Goal: Transaction & Acquisition: Download file/media

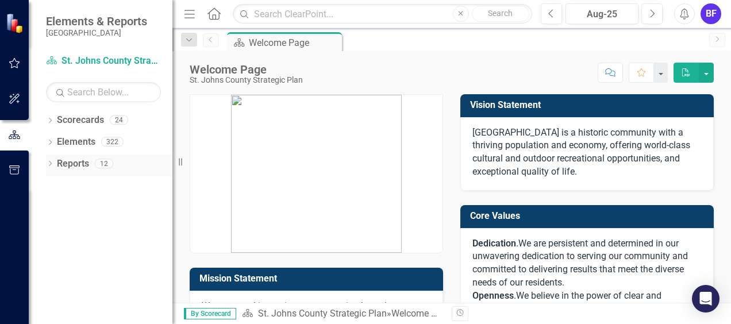
click at [68, 165] on link "Reports" at bounding box center [73, 163] width 32 height 13
click at [66, 142] on link "Elements" at bounding box center [76, 142] width 39 height 13
click at [71, 121] on link "Scorecards" at bounding box center [80, 120] width 47 height 13
click at [14, 62] on icon "button" at bounding box center [15, 63] width 12 height 9
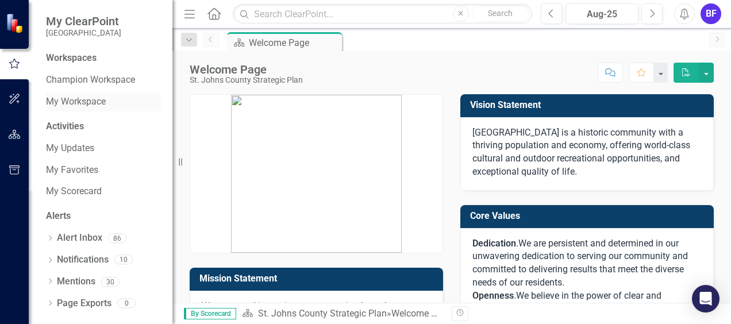
click at [62, 100] on link "My Workspace" at bounding box center [103, 101] width 115 height 13
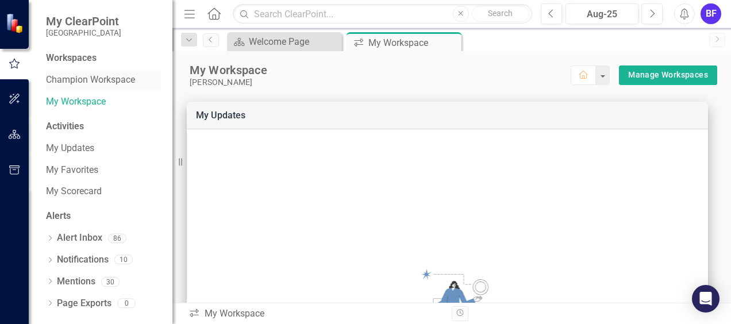
click at [68, 76] on link "Champion Workspace" at bounding box center [103, 80] width 115 height 13
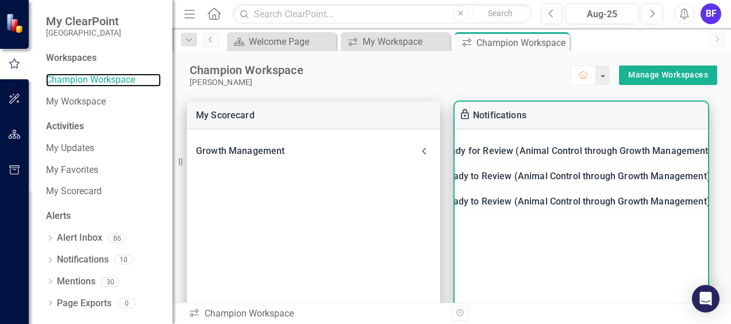
scroll to position [57, 0]
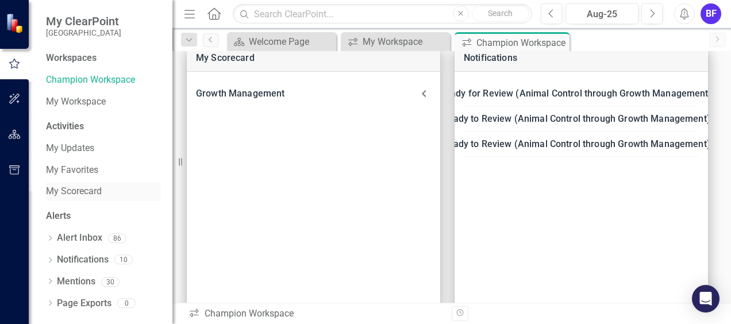
click at [72, 183] on div "My Scorecard" at bounding box center [103, 191] width 115 height 19
click at [77, 194] on link "My Scorecard" at bounding box center [103, 191] width 115 height 13
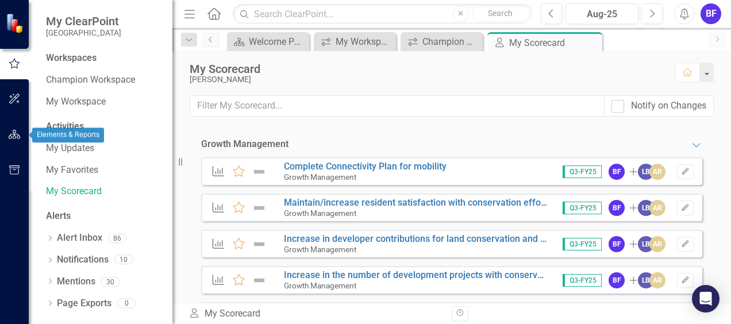
click at [15, 136] on icon "button" at bounding box center [15, 134] width 12 height 9
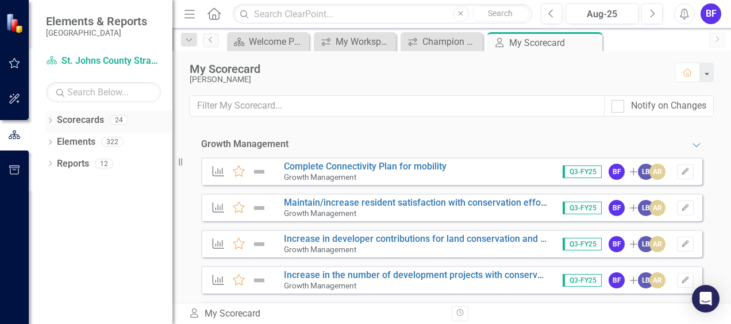
click at [49, 120] on icon "Dropdown" at bounding box center [50, 121] width 8 height 6
click at [87, 141] on link "St. Johns County Strategic Plan" at bounding box center [117, 142] width 109 height 13
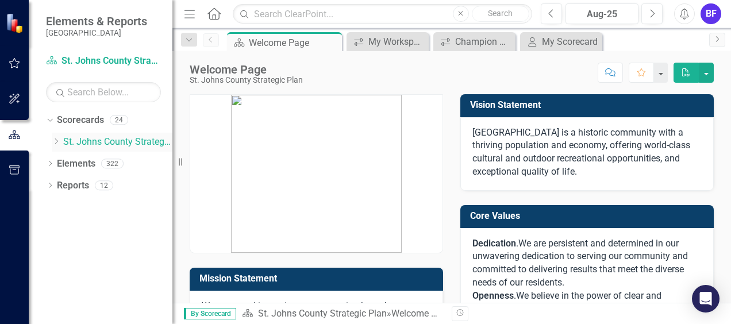
click at [55, 140] on icon at bounding box center [56, 142] width 3 height 6
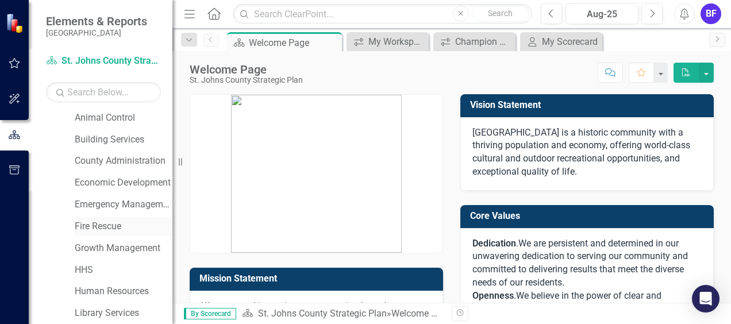
scroll to position [57, 0]
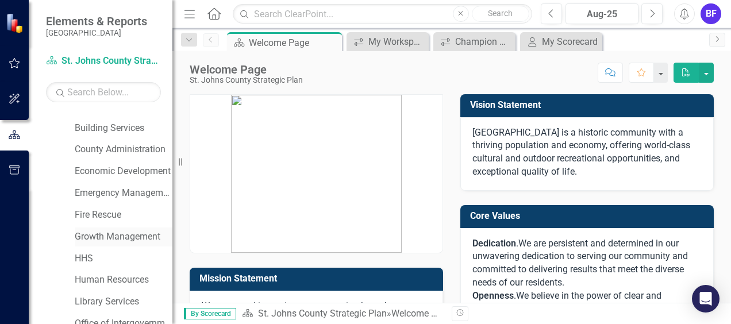
click at [97, 234] on link "Growth Management" at bounding box center [124, 236] width 98 height 13
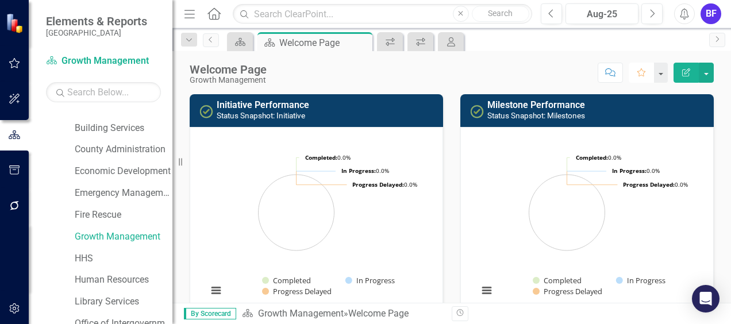
click at [638, 71] on icon "Favorite" at bounding box center [641, 72] width 10 height 8
click at [661, 72] on button "button" at bounding box center [660, 73] width 15 height 20
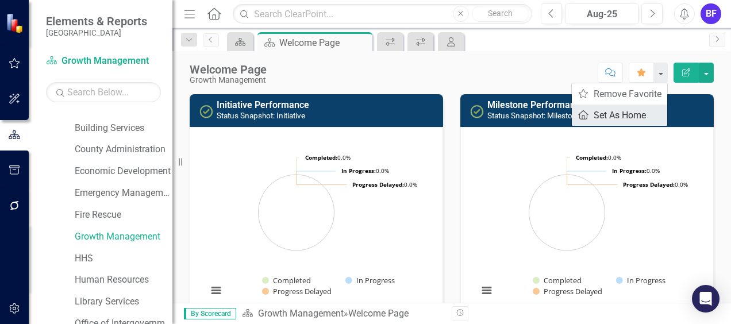
click at [619, 117] on link "Home Set As Home" at bounding box center [619, 115] width 95 height 21
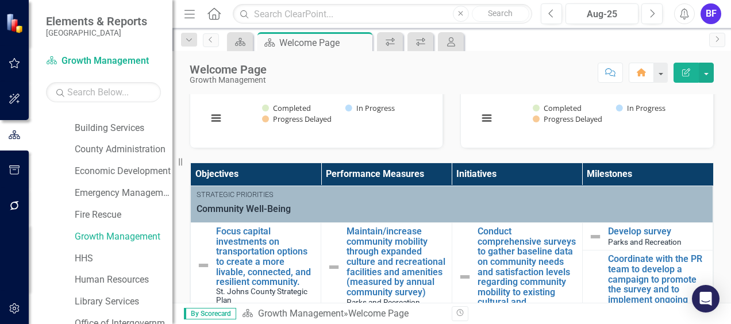
scroll to position [230, 0]
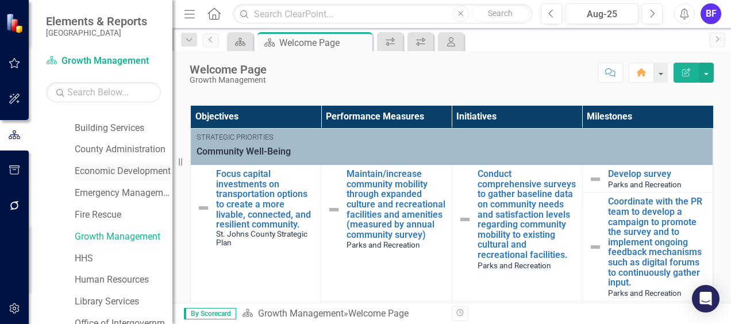
drag, startPoint x: 174, startPoint y: 165, endPoint x: 103, endPoint y: 174, distance: 70.6
click at [97, 176] on div "Elements & Reports [GEOGRAPHIC_DATA] Scorecard Growth Management Search Dropdow…" at bounding box center [86, 162] width 172 height 324
click at [180, 162] on div "Resize" at bounding box center [176, 162] width 9 height 324
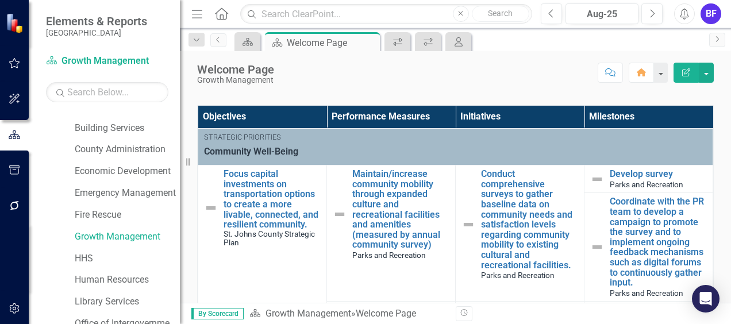
click at [189, 162] on div "Resize" at bounding box center [184, 162] width 9 height 324
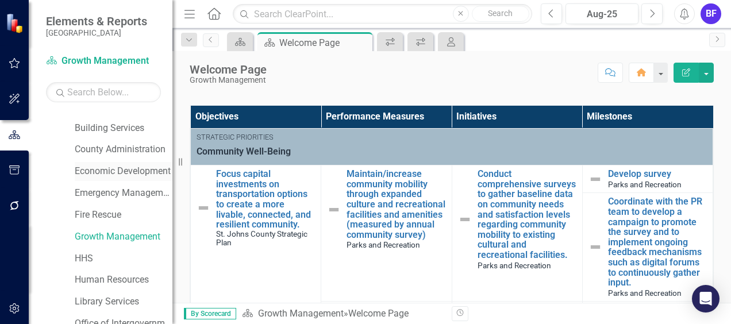
drag, startPoint x: 200, startPoint y: 161, endPoint x: 126, endPoint y: 166, distance: 73.7
click at [126, 166] on div "Elements & Reports [GEOGRAPHIC_DATA] Scorecard Growth Management Search Dropdow…" at bounding box center [86, 162] width 172 height 324
click at [186, 152] on div "Objectives Performance Measures Initiatives Milestones Strategic Priorities Com…" at bounding box center [451, 234] width 541 height 287
drag, startPoint x: 172, startPoint y: 168, endPoint x: 104, endPoint y: 177, distance: 69.0
click at [104, 177] on div "Elements & Reports [GEOGRAPHIC_DATA] Scorecard Growth Management Search Dropdow…" at bounding box center [86, 162] width 172 height 324
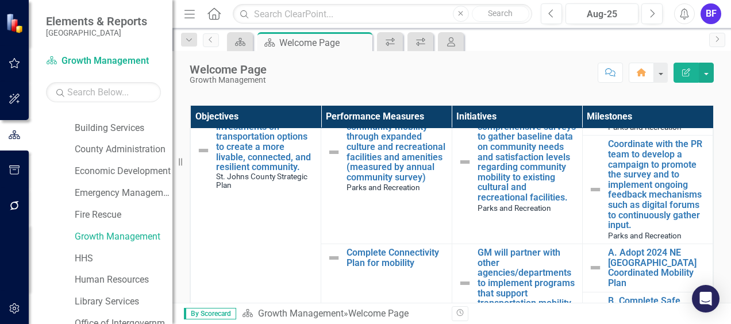
scroll to position [0, 0]
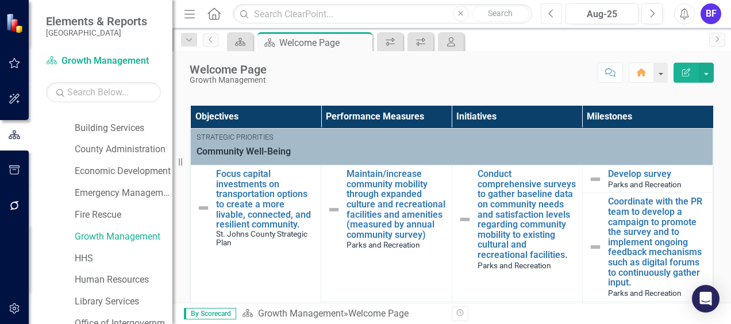
click at [548, 12] on button "Previous" at bounding box center [551, 13] width 21 height 21
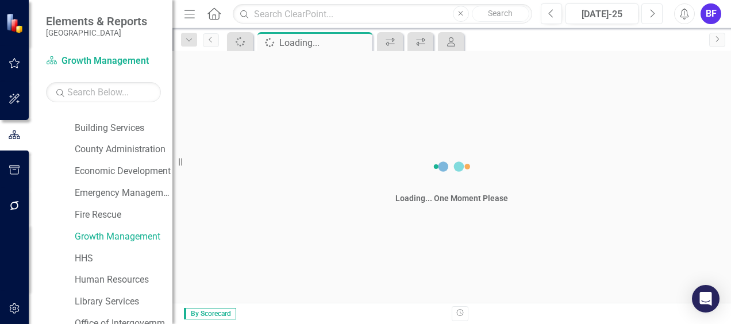
click at [653, 8] on button "Next" at bounding box center [651, 13] width 21 height 21
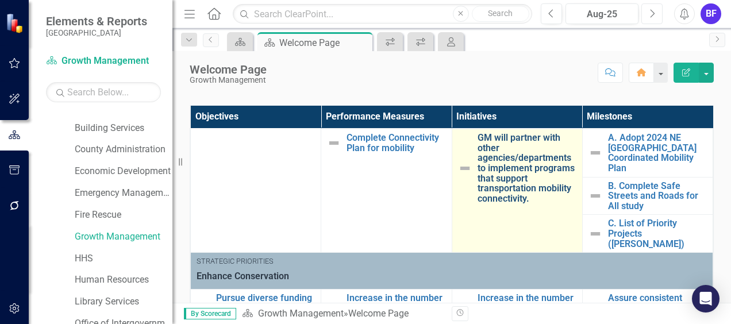
scroll to position [115, 0]
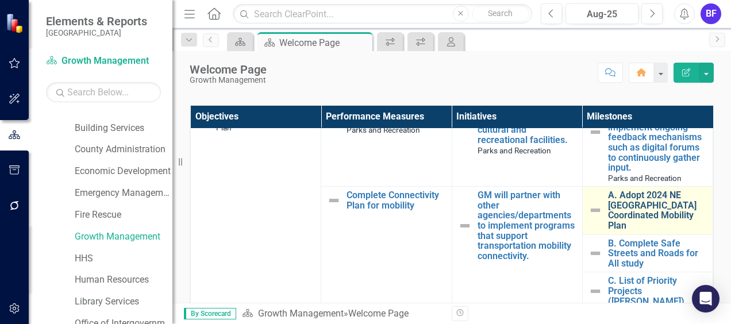
click at [621, 206] on link "A. Adopt 2024 NE [GEOGRAPHIC_DATA] Coordinated Mobility Plan" at bounding box center [657, 210] width 99 height 40
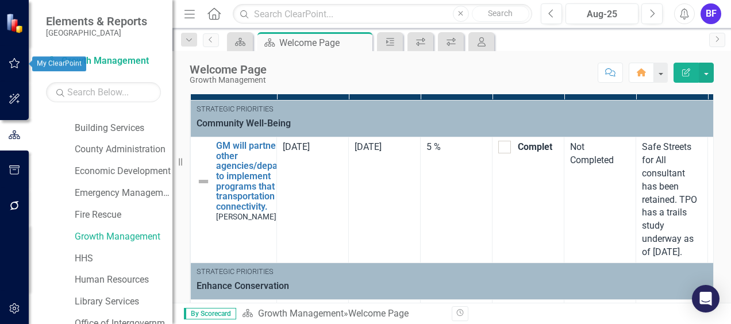
click at [15, 64] on icon "button" at bounding box center [15, 63] width 12 height 9
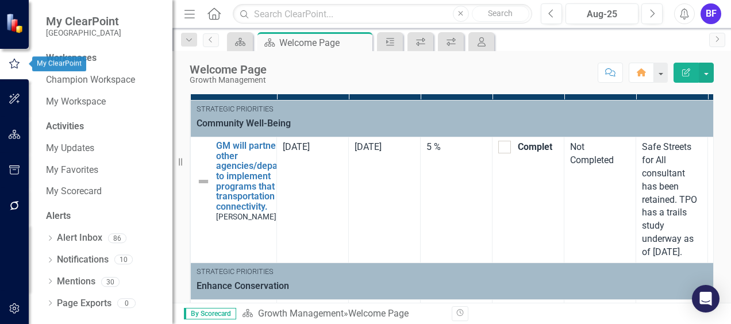
click at [15, 63] on icon "button" at bounding box center [14, 64] width 13 height 10
click at [76, 151] on link "My Updates" at bounding box center [103, 148] width 115 height 13
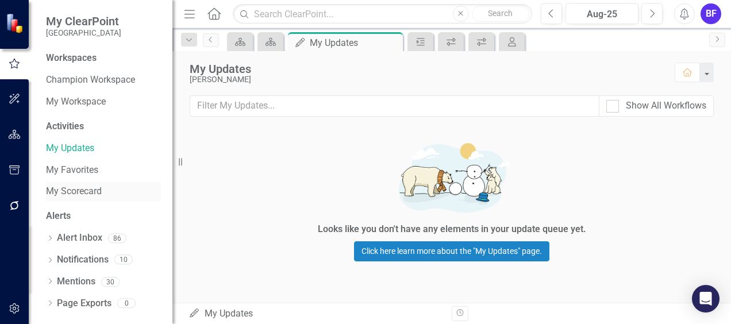
click at [64, 187] on link "My Scorecard" at bounding box center [103, 191] width 115 height 13
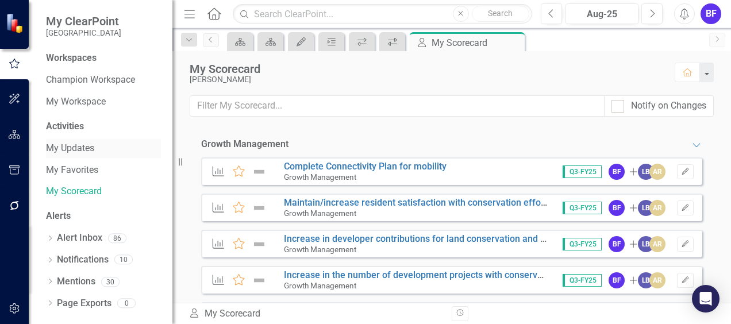
click at [71, 151] on link "My Updates" at bounding box center [103, 148] width 115 height 13
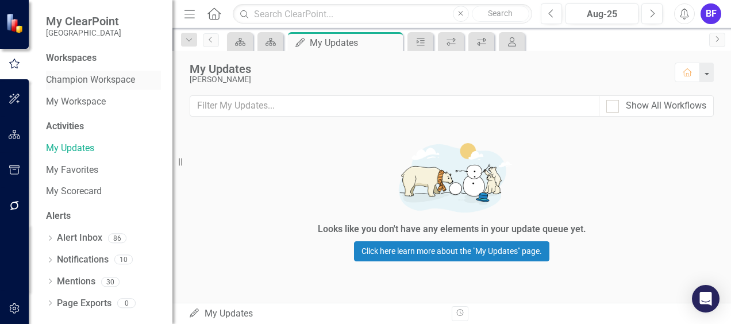
click at [87, 74] on link "Champion Workspace" at bounding box center [103, 80] width 115 height 13
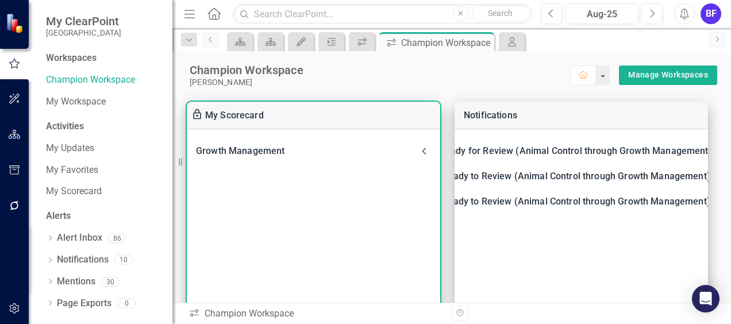
click at [425, 148] on icon at bounding box center [424, 151] width 4 height 7
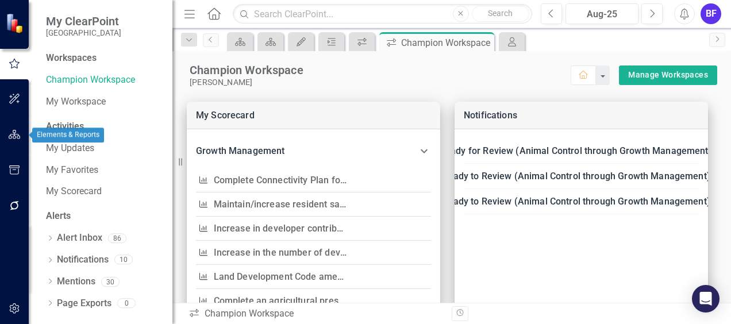
click at [16, 137] on icon "button" at bounding box center [15, 134] width 12 height 9
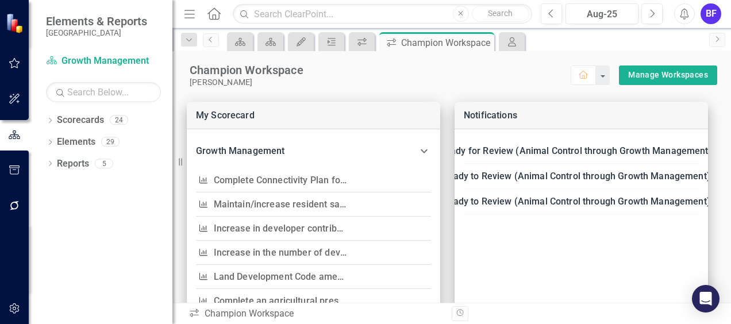
click at [214, 13] on icon "Home" at bounding box center [213, 13] width 15 height 12
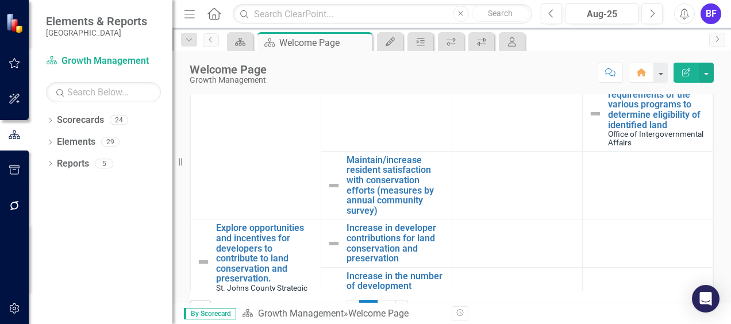
scroll to position [1207, 0]
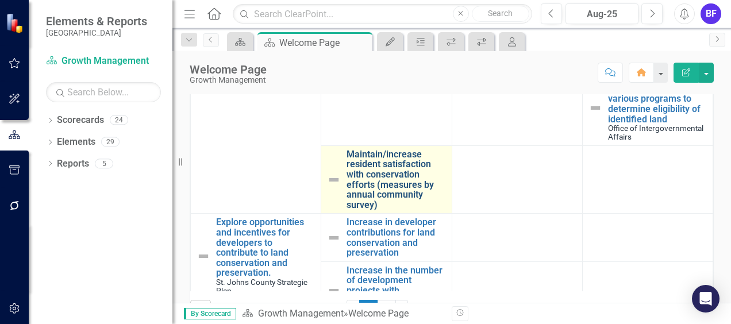
click at [362, 184] on link "Maintain/increase resident satisfaction with conservation efforts (measures by …" at bounding box center [396, 179] width 99 height 61
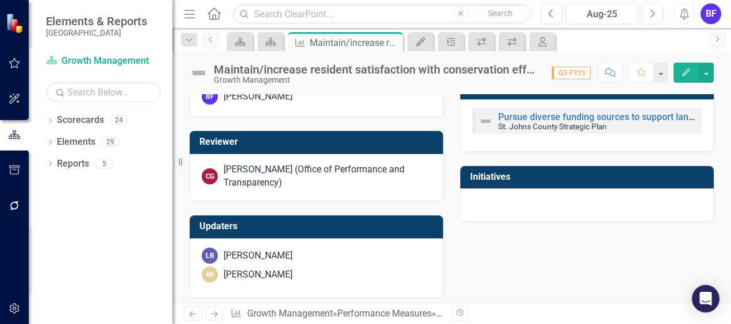
scroll to position [555, 0]
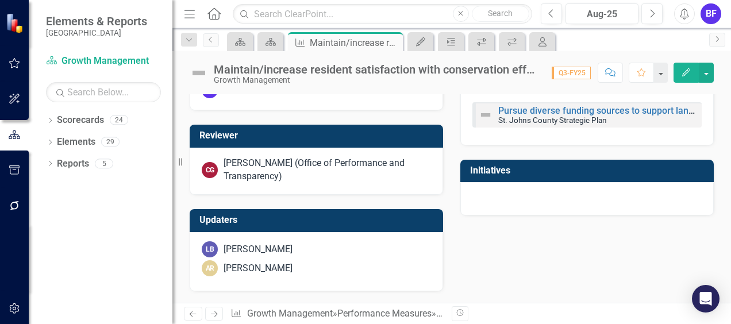
click at [479, 203] on div at bounding box center [586, 198] width 253 height 33
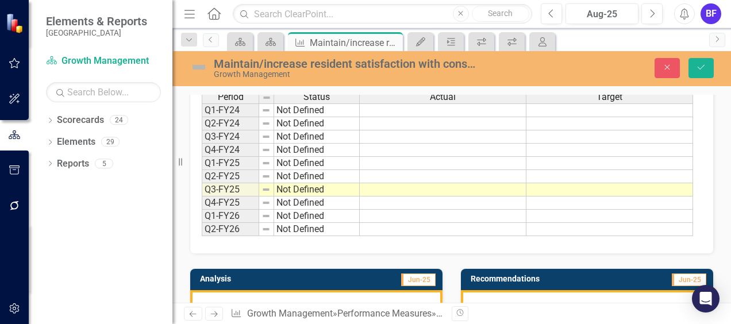
scroll to position [0, 0]
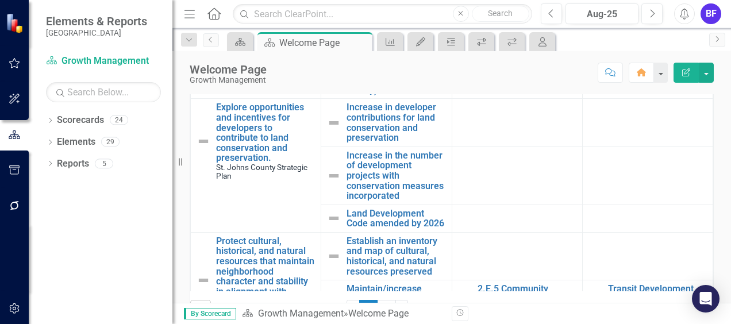
scroll to position [1379, 0]
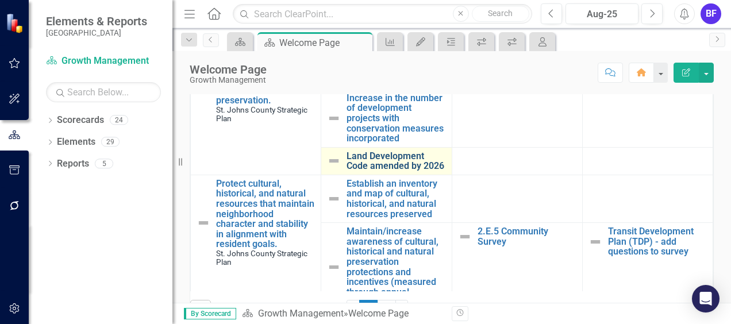
click at [358, 171] on link "Land Development Code amended by 2026" at bounding box center [396, 161] width 99 height 20
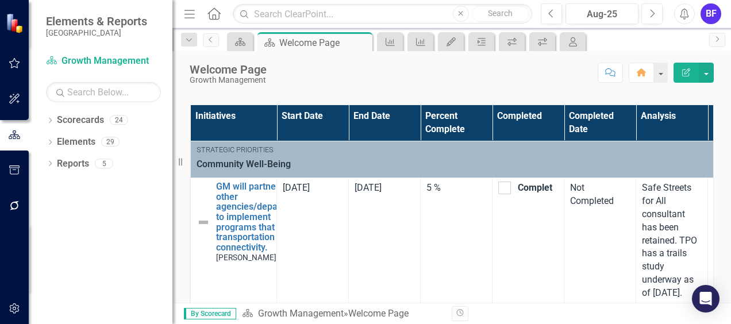
scroll to position [402, 0]
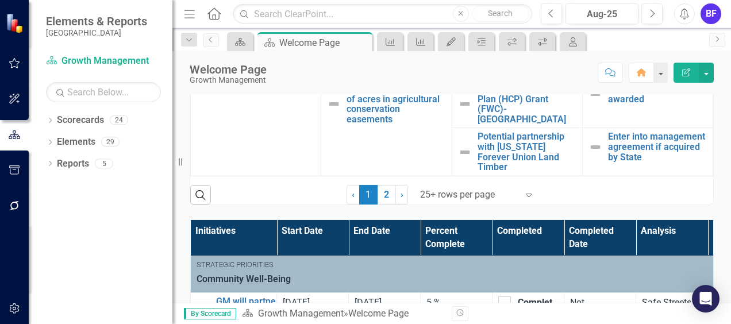
click at [526, 194] on icon "Expand" at bounding box center [528, 194] width 11 height 9
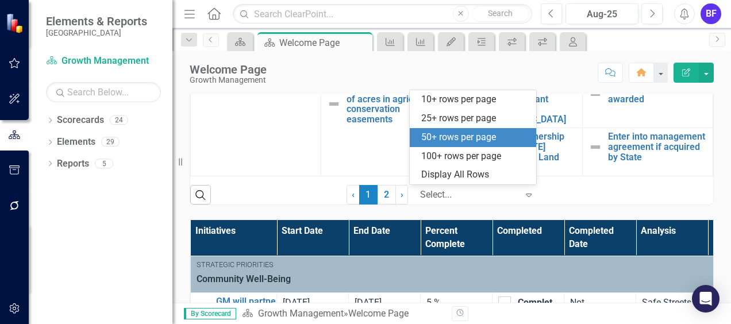
click at [443, 135] on div "50+ rows per page" at bounding box center [475, 137] width 108 height 13
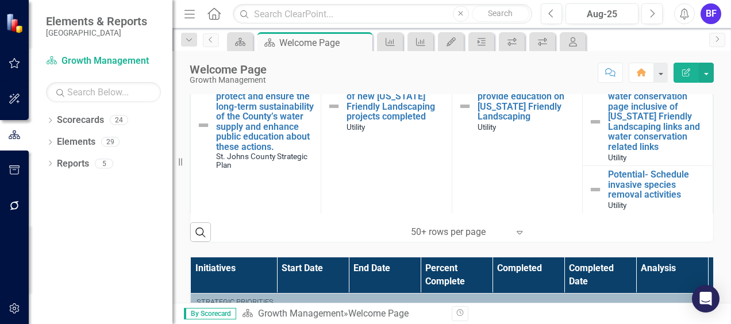
scroll to position [371, 0]
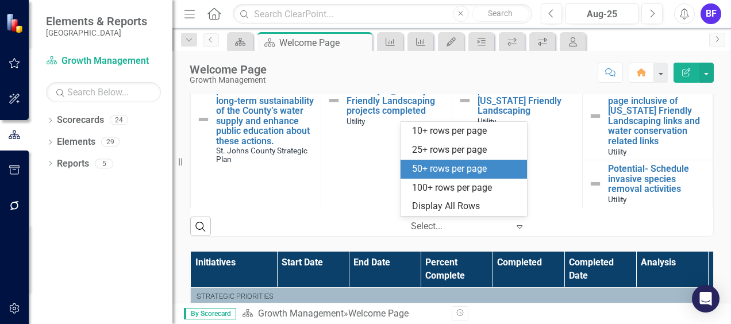
click at [514, 223] on icon "Expand" at bounding box center [519, 226] width 11 height 9
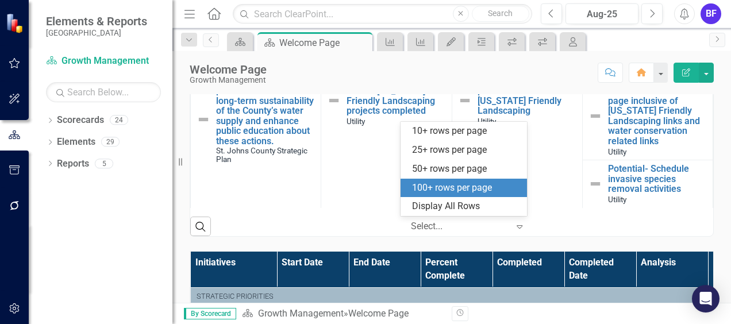
click at [476, 187] on div "100+ rows per page" at bounding box center [466, 188] width 108 height 13
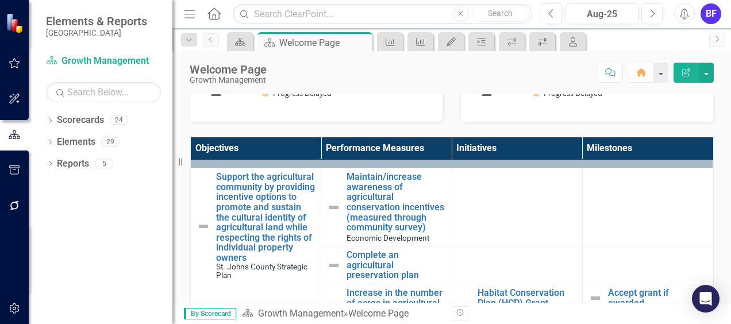
scroll to position [1647, 0]
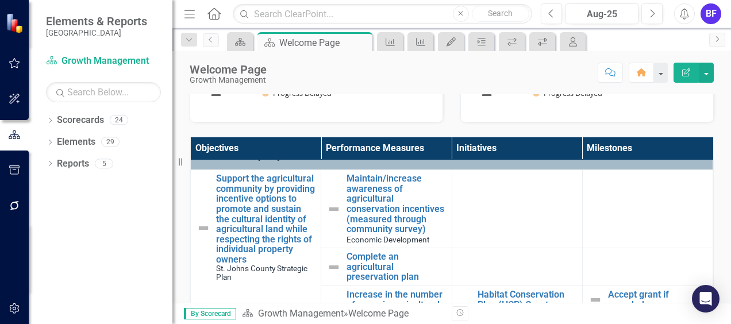
click at [497, 229] on td at bounding box center [517, 209] width 130 height 78
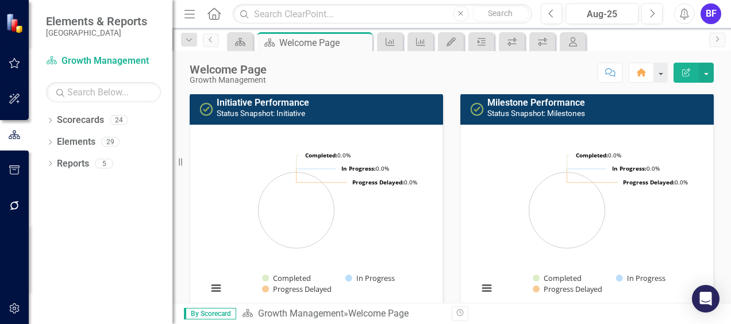
scroll to position [0, 0]
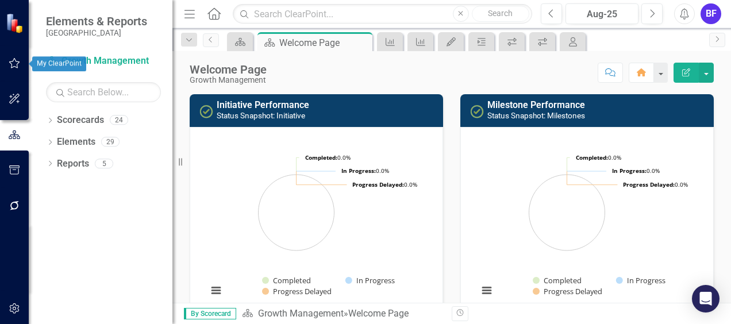
click at [14, 55] on button "button" at bounding box center [15, 64] width 26 height 24
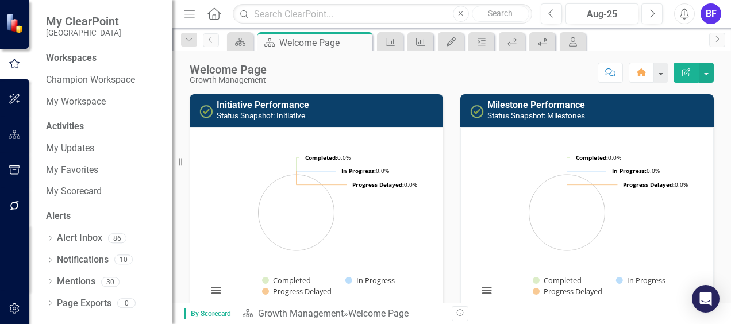
click at [11, 62] on icon "button" at bounding box center [14, 64] width 13 height 10
click at [77, 100] on link "My Workspace" at bounding box center [103, 101] width 115 height 13
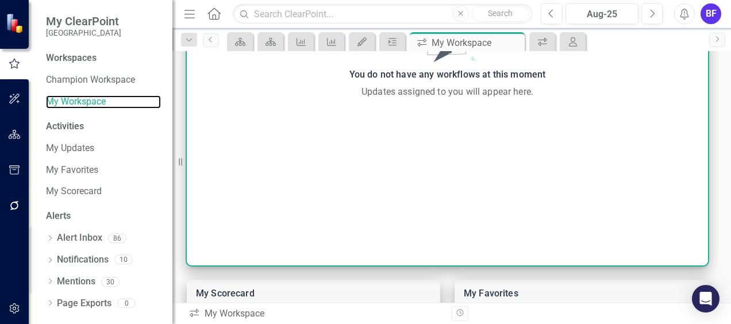
scroll to position [460, 0]
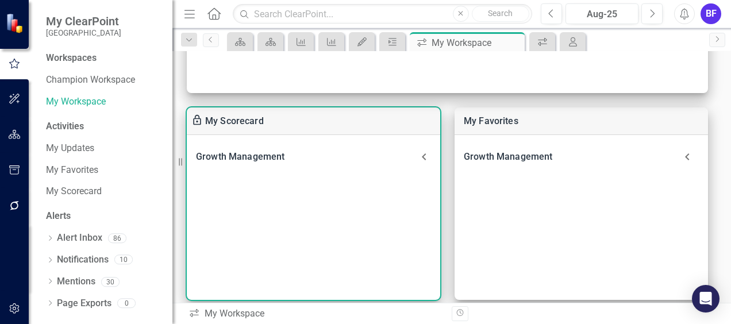
click at [422, 154] on icon at bounding box center [424, 157] width 14 height 14
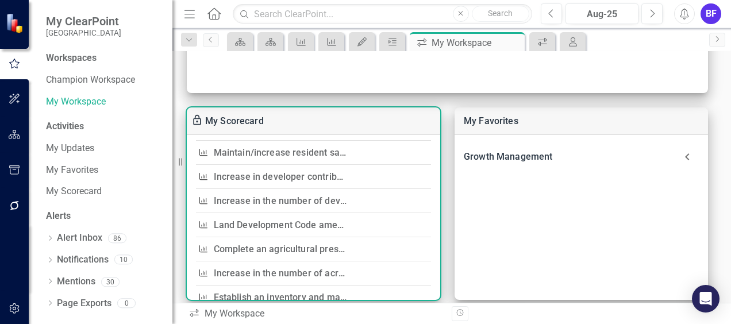
scroll to position [115, 0]
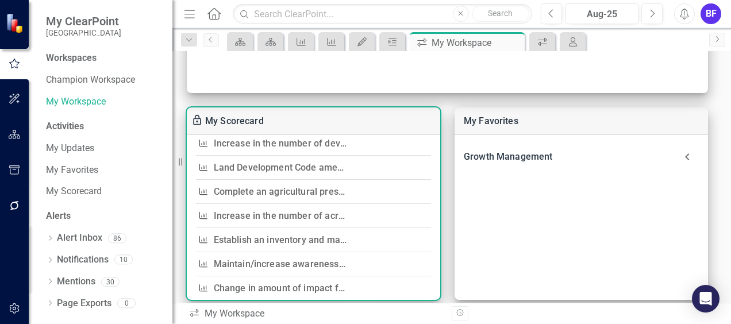
click at [268, 166] on link "Land Development Code amended by 2026" at bounding box center [304, 167] width 181 height 11
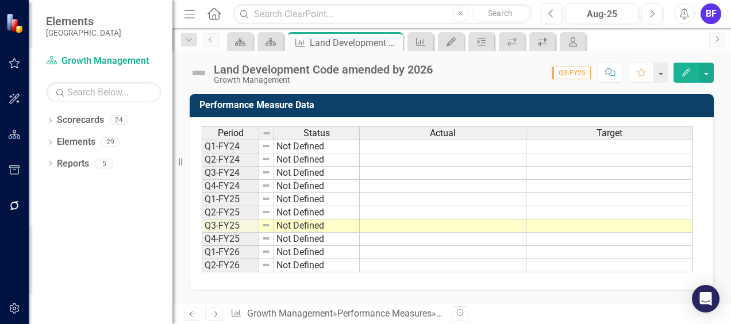
click at [217, 14] on icon "Home" at bounding box center [213, 13] width 15 height 12
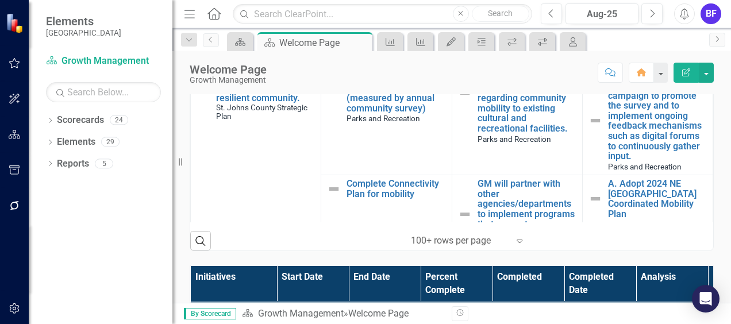
scroll to position [345, 0]
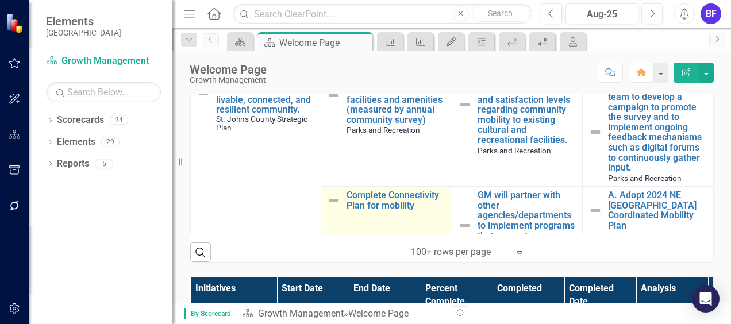
click at [330, 199] on img at bounding box center [334, 201] width 14 height 14
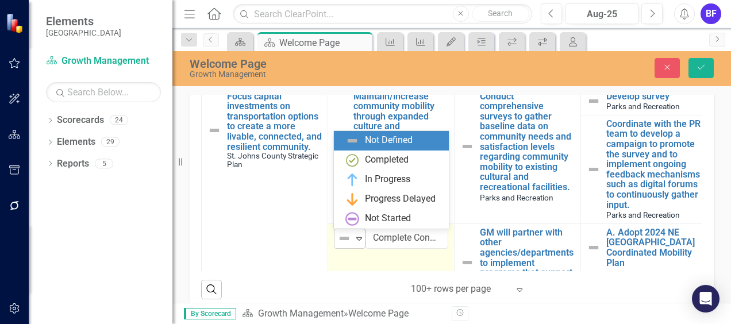
click at [359, 236] on icon "Expand" at bounding box center [358, 238] width 11 height 9
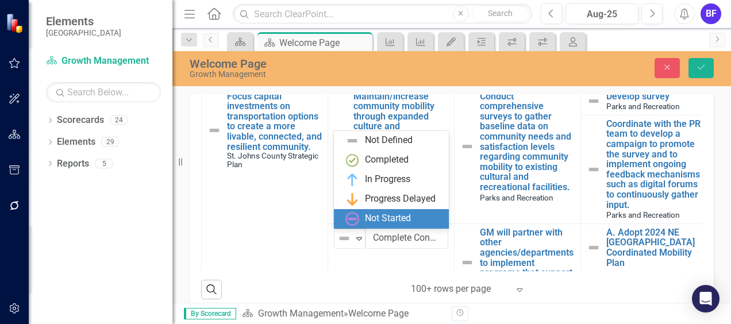
click at [117, 266] on div "Dropdown Scorecards 24 Dropdown [GEOGRAPHIC_DATA] Strategic Plan Animal Control…" at bounding box center [101, 217] width 144 height 213
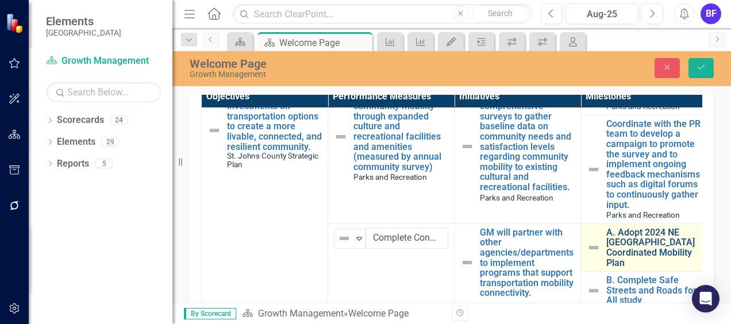
scroll to position [115, 0]
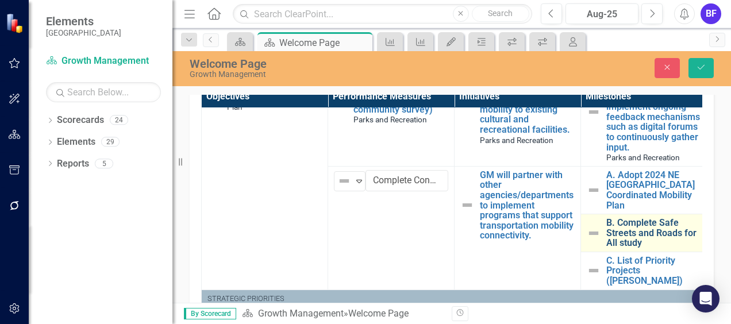
click at [637, 221] on link "B. Complete Safe Streets and Roads for All study" at bounding box center [653, 233] width 95 height 30
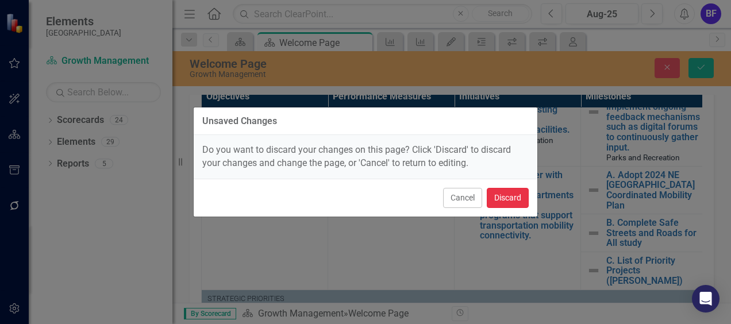
click at [501, 195] on button "Discard" at bounding box center [508, 198] width 42 height 20
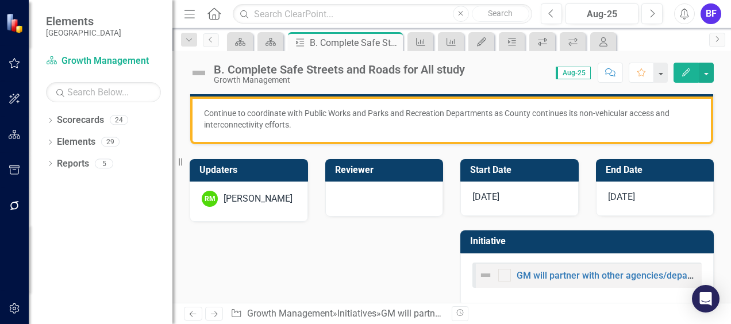
scroll to position [266, 0]
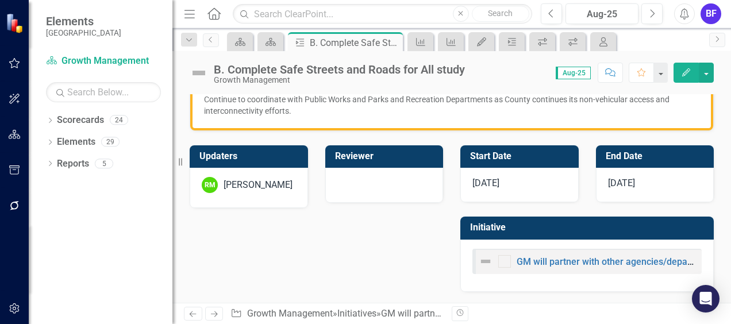
click at [224, 183] on div "[PERSON_NAME]" at bounding box center [258, 185] width 69 height 13
click at [224, 182] on div "[PERSON_NAME]" at bounding box center [258, 185] width 69 height 13
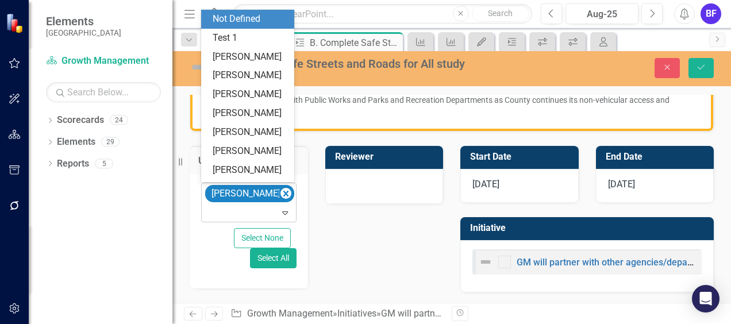
click at [281, 206] on div "Expand" at bounding box center [287, 212] width 16 height 18
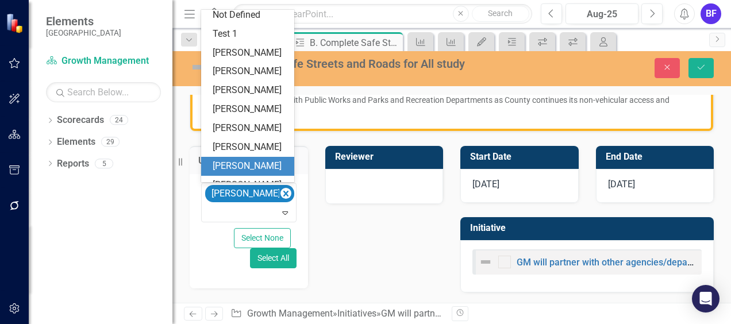
scroll to position [0, 0]
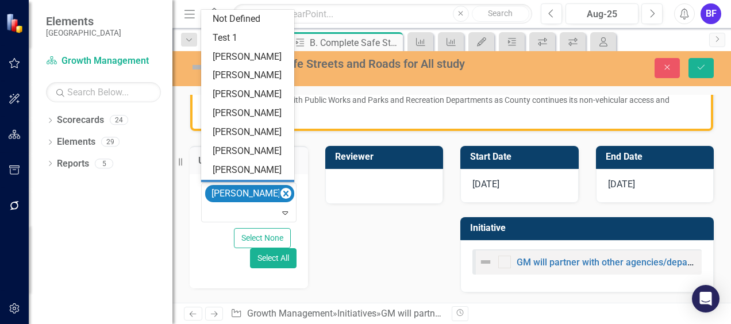
click at [317, 252] on div "Updaters 100 results available. Use Up and Down to choose options, press Enter …" at bounding box center [316, 210] width 271 height 157
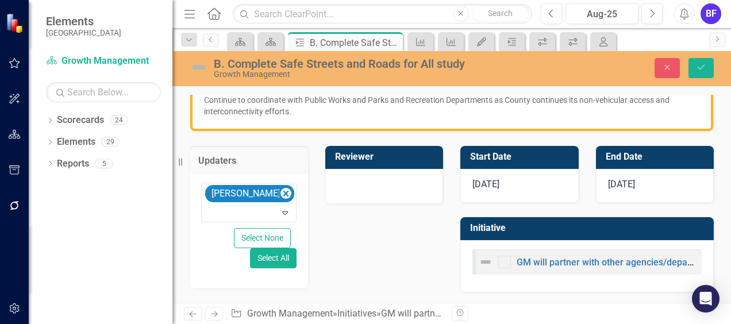
click at [341, 260] on div "Updaters [PERSON_NAME] Expand Select None Select All Reviewer" at bounding box center [316, 210] width 271 height 157
drag, startPoint x: 257, startPoint y: 234, endPoint x: 321, endPoint y: 244, distance: 65.2
click at [257, 234] on button "Select None" at bounding box center [262, 238] width 57 height 20
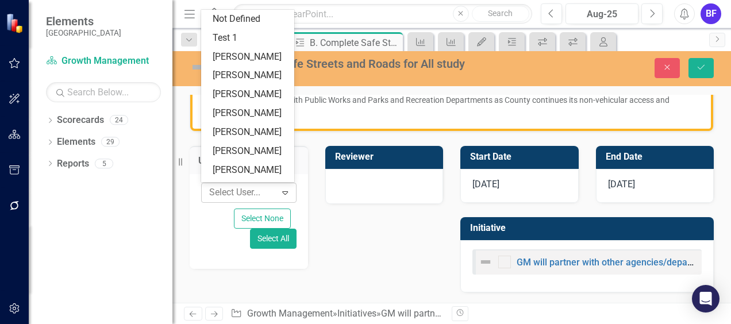
click at [286, 193] on icon "Expand" at bounding box center [284, 192] width 11 height 9
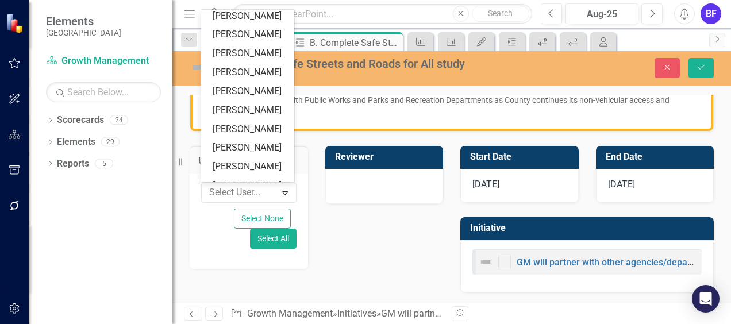
scroll to position [460, 0]
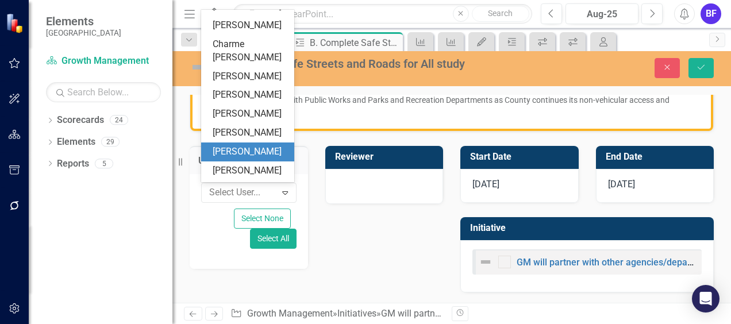
click at [243, 150] on div "[PERSON_NAME]" at bounding box center [250, 151] width 75 height 13
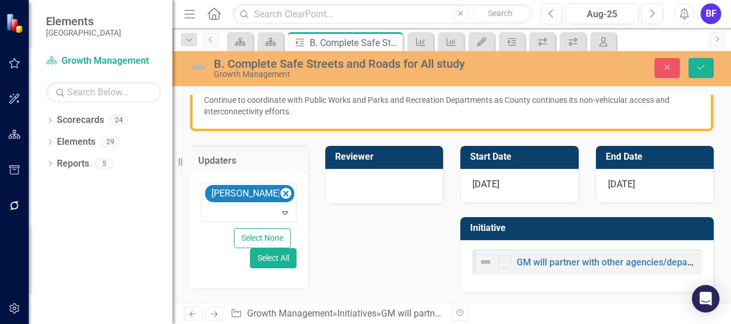
click at [349, 255] on div "Updaters option [PERSON_NAME], selected. [PERSON_NAME] Expand Select None Selec…" at bounding box center [316, 210] width 271 height 157
click at [698, 66] on icon "Save" at bounding box center [701, 67] width 10 height 8
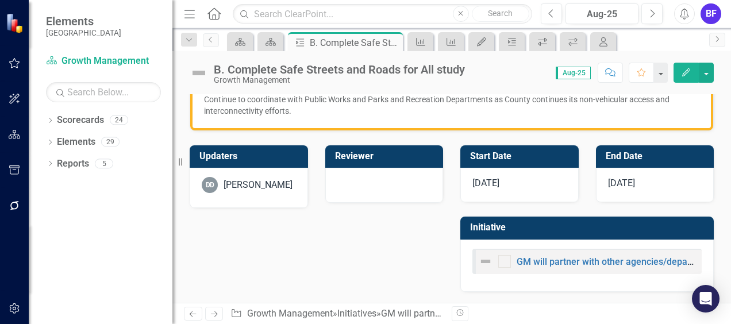
scroll to position [0, 0]
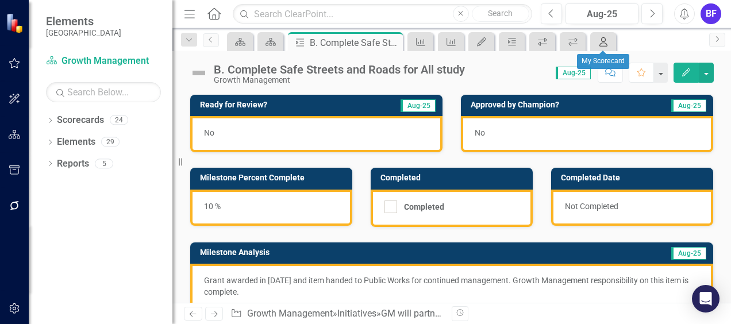
click at [602, 43] on icon "My Scorecard" at bounding box center [603, 41] width 11 height 9
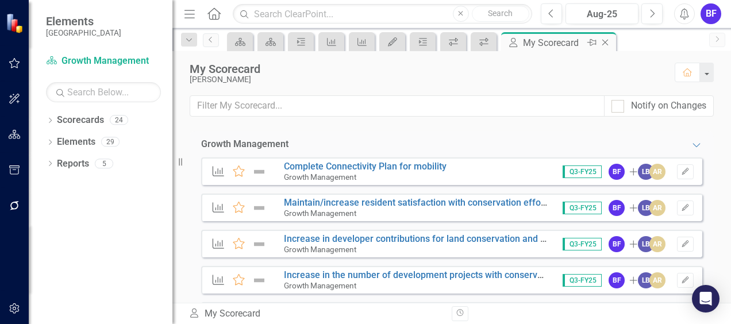
click at [605, 43] on icon at bounding box center [605, 43] width 6 height 6
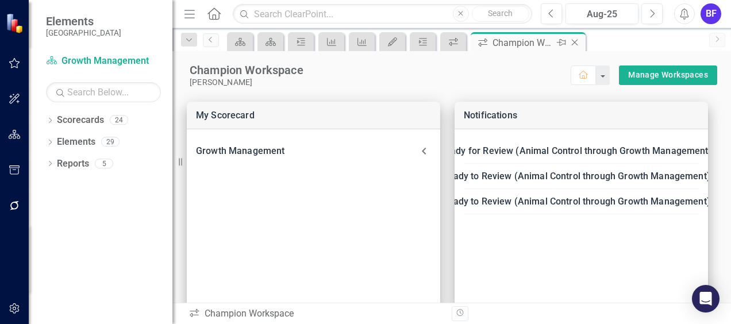
click at [574, 43] on icon at bounding box center [575, 43] width 6 height 6
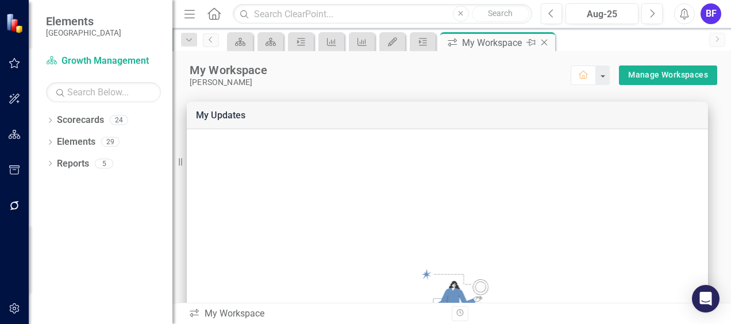
click at [544, 40] on icon "Close" at bounding box center [544, 42] width 11 height 9
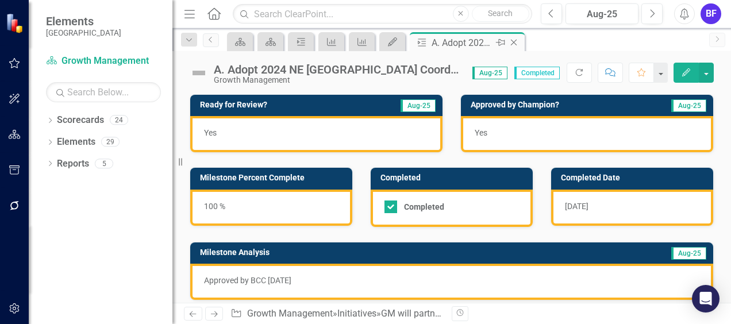
click at [516, 41] on icon "Close" at bounding box center [513, 42] width 11 height 9
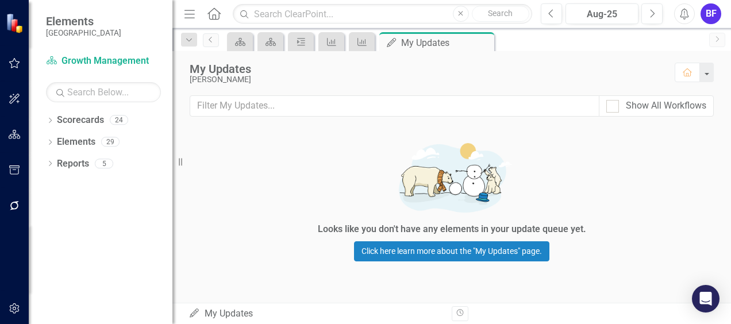
drag, startPoint x: 480, startPoint y: 43, endPoint x: 474, endPoint y: 42, distance: 5.8
click at [0, 0] on icon "Close" at bounding box center [0, 0] width 0 height 0
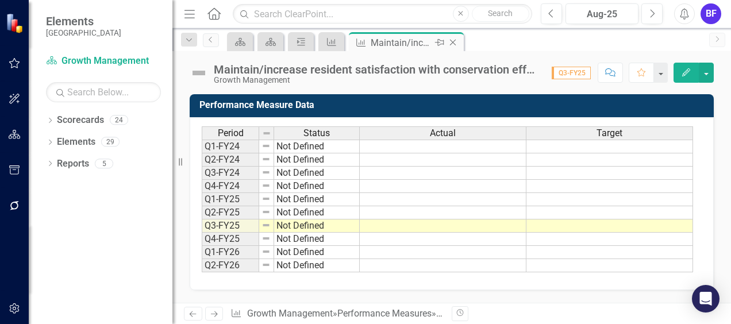
click at [453, 39] on icon "Close" at bounding box center [452, 42] width 11 height 9
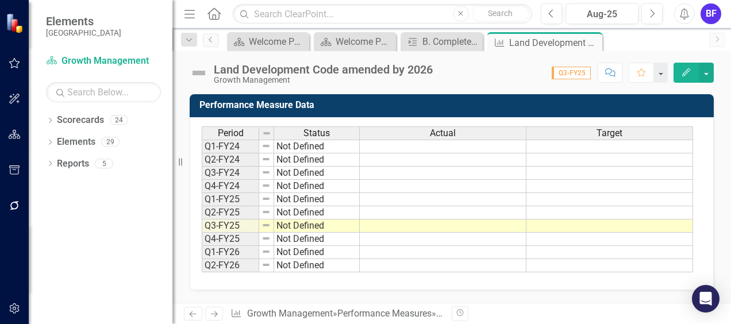
click at [0, 0] on icon "Close" at bounding box center [0, 0] width 0 height 0
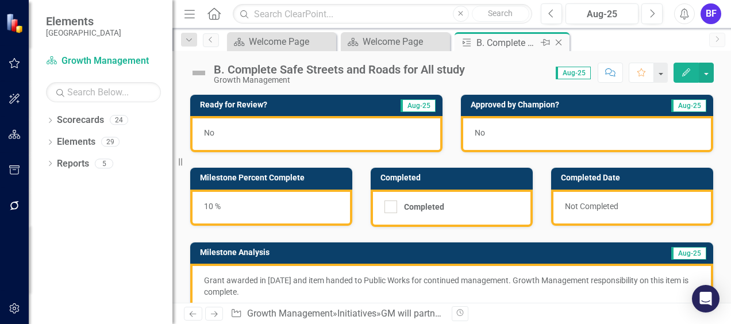
click at [557, 40] on icon "Close" at bounding box center [558, 42] width 11 height 9
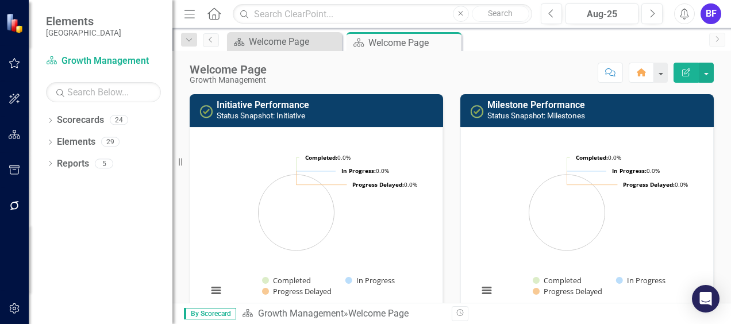
click at [0, 0] on icon "Close" at bounding box center [0, 0] width 0 height 0
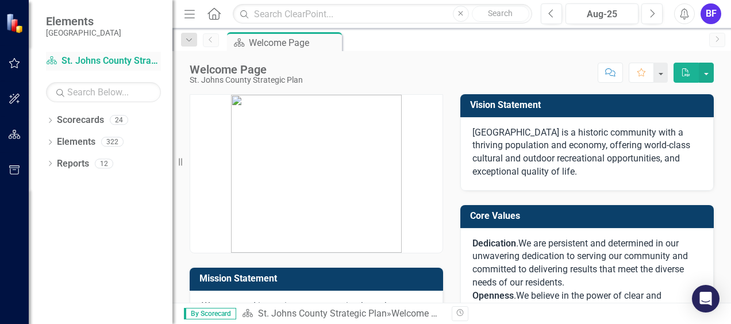
click at [112, 61] on link "Scorecard St. Johns County Strategic Plan" at bounding box center [103, 61] width 115 height 13
click at [72, 61] on link "Scorecard St. Johns County Strategic Plan" at bounding box center [103, 61] width 115 height 13
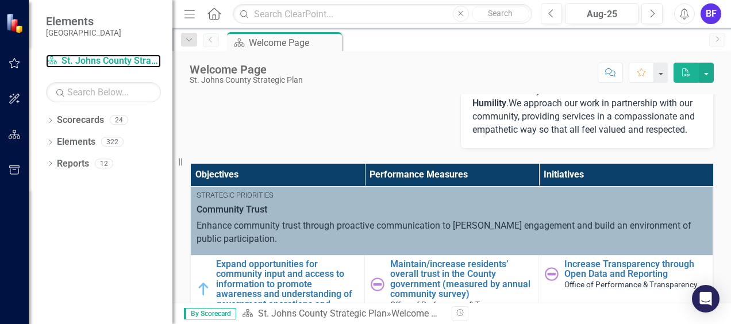
scroll to position [287, 0]
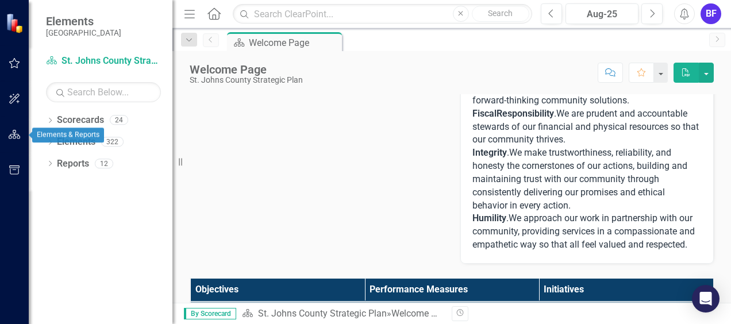
click at [16, 132] on icon "button" at bounding box center [15, 134] width 12 height 9
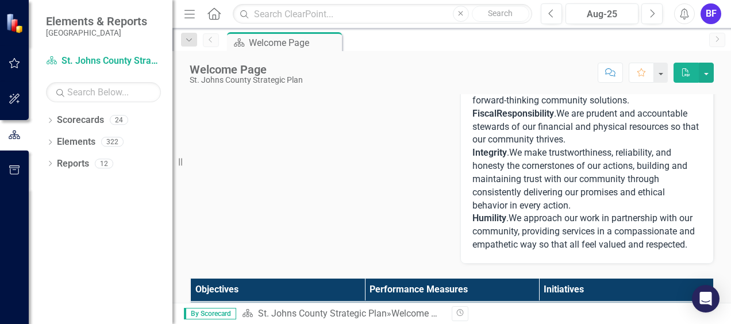
click at [213, 10] on icon "Home" at bounding box center [213, 13] width 15 height 12
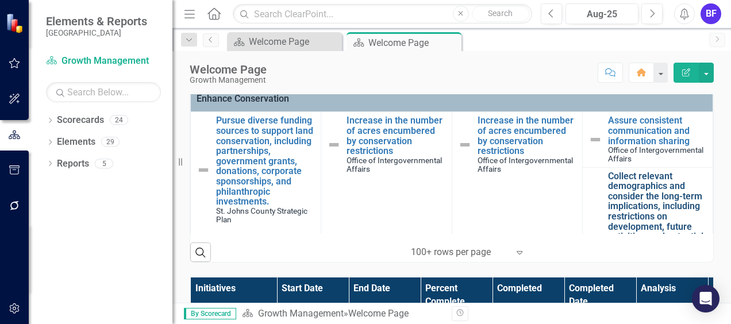
scroll to position [230, 0]
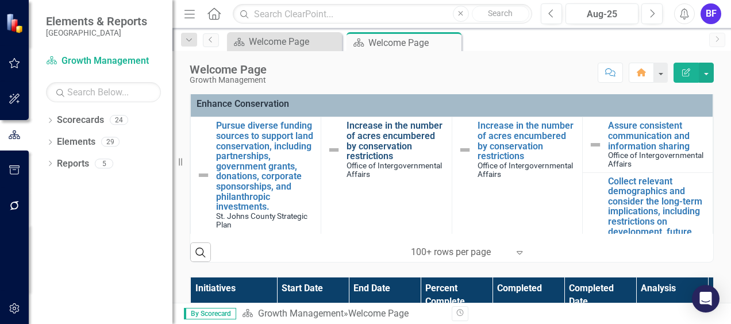
click at [353, 125] on link "Increase in the number of acres encumbered by conservation restrictions" at bounding box center [396, 141] width 99 height 40
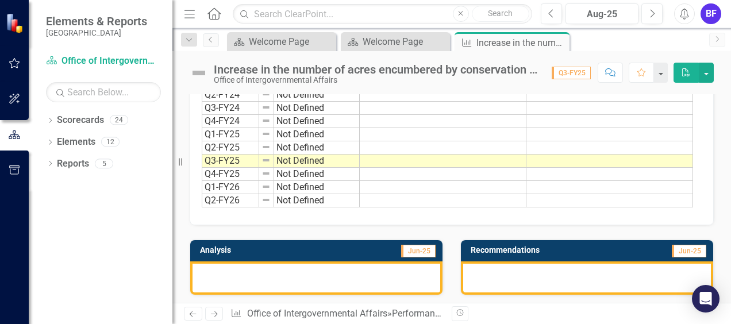
scroll to position [3, 0]
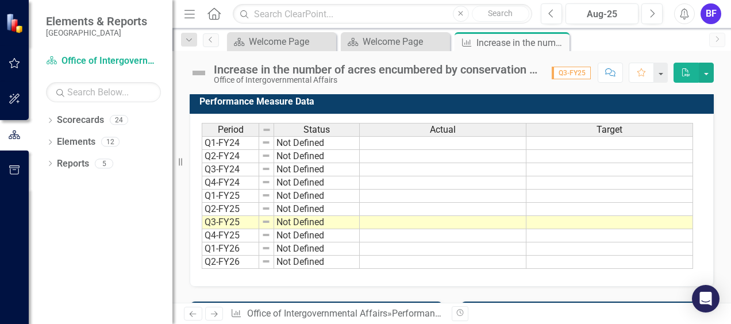
click at [210, 18] on icon "Home" at bounding box center [213, 13] width 15 height 12
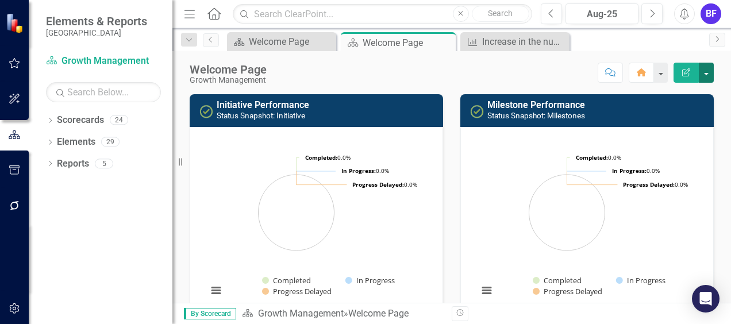
click at [705, 74] on button "button" at bounding box center [706, 73] width 15 height 20
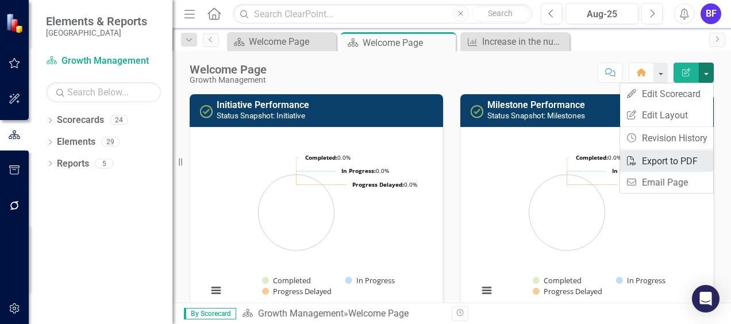
click at [649, 160] on link "PDF Export to PDF" at bounding box center [666, 161] width 93 height 21
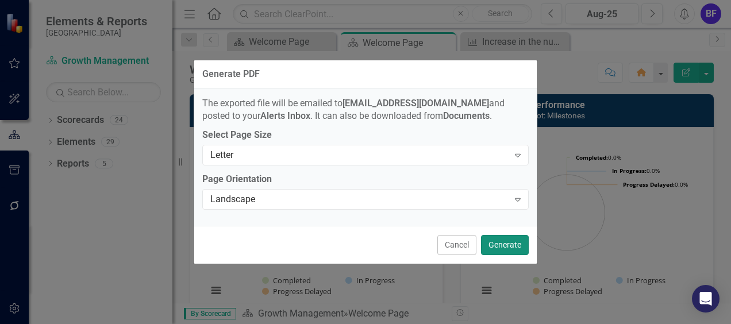
click at [503, 244] on button "Generate" at bounding box center [505, 245] width 48 height 20
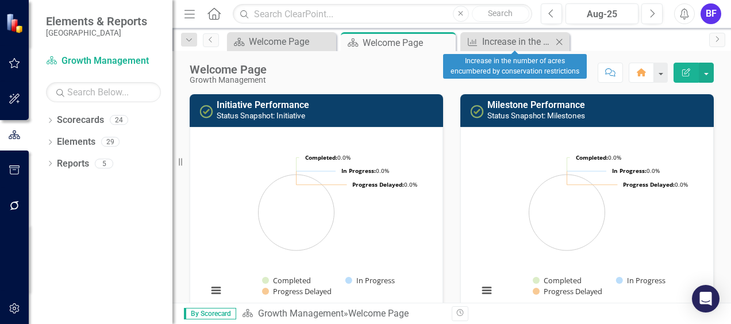
click at [560, 39] on icon "Close" at bounding box center [558, 41] width 11 height 9
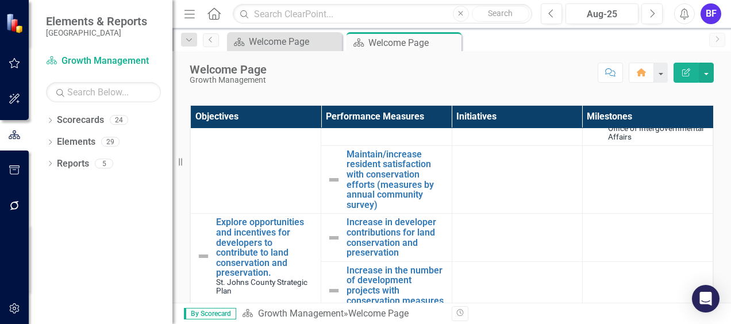
scroll to position [1322, 0]
